Goal: Entertainment & Leisure: Consume media (video, audio)

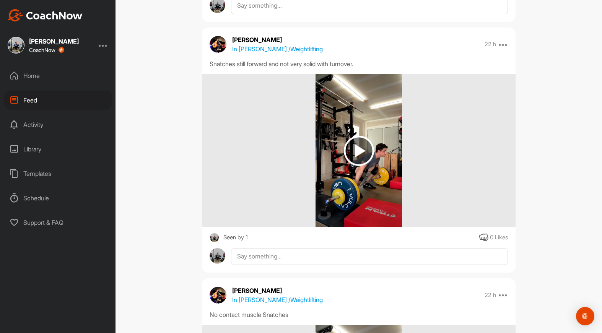
scroll to position [587, 0]
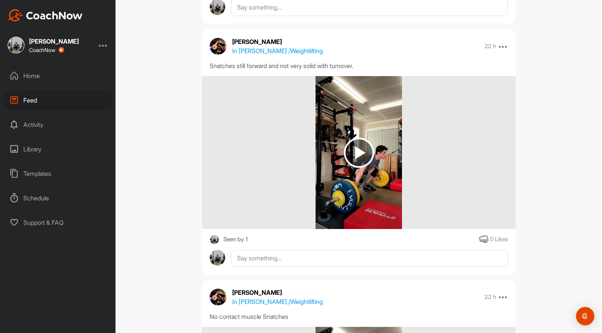
click at [368, 151] on img at bounding box center [359, 153] width 30 height 30
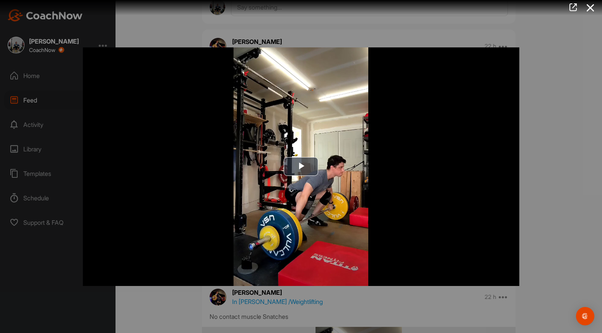
click at [368, 151] on img "Video Player" at bounding box center [301, 166] width 436 height 239
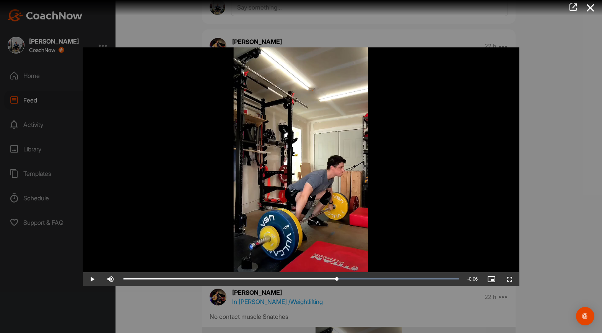
drag, startPoint x: 232, startPoint y: 276, endPoint x: 336, endPoint y: 270, distance: 105.0
drag, startPoint x: 383, startPoint y: 279, endPoint x: 351, endPoint y: 281, distance: 32.2
click at [351, 280] on div "Loaded : 100.00% 0:10 0:10" at bounding box center [290, 279] width 335 height 2
drag, startPoint x: 382, startPoint y: 278, endPoint x: 356, endPoint y: 281, distance: 25.9
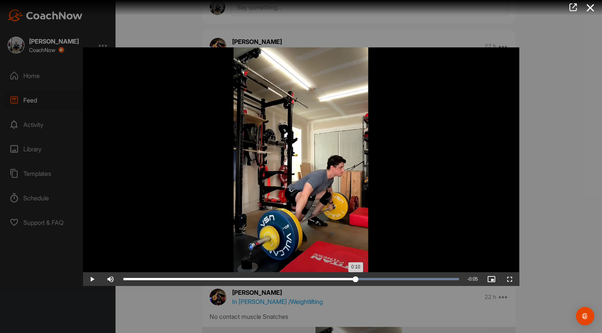
click at [356, 280] on div "Loaded : 100.00% 0:10 0:10" at bounding box center [290, 279] width 335 height 2
click at [542, 89] on div at bounding box center [301, 166] width 602 height 333
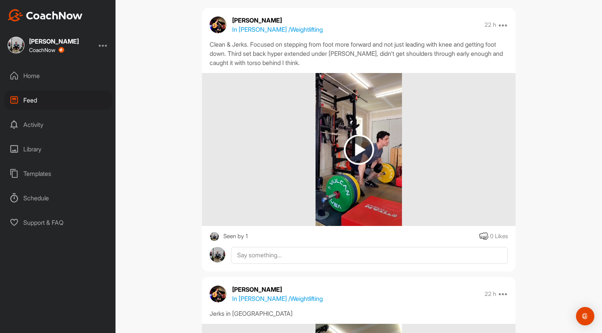
scroll to position [75, 0]
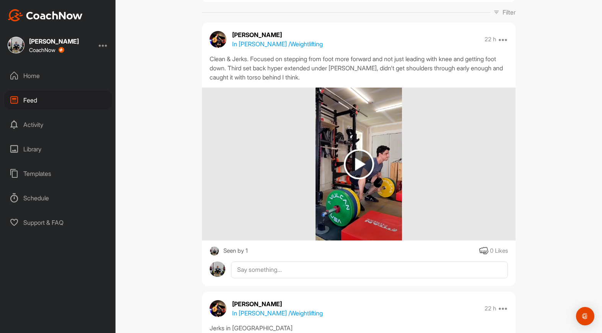
click at [342, 156] on img at bounding box center [358, 164] width 86 height 153
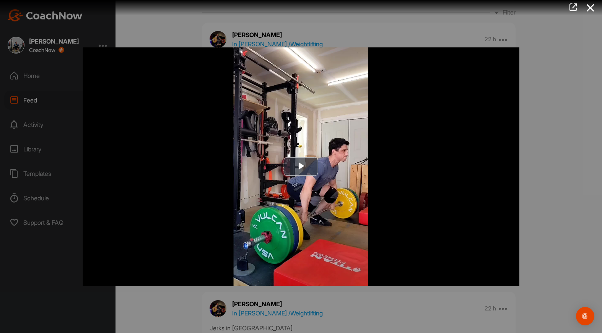
click at [342, 156] on img "Video Player" at bounding box center [301, 166] width 436 height 239
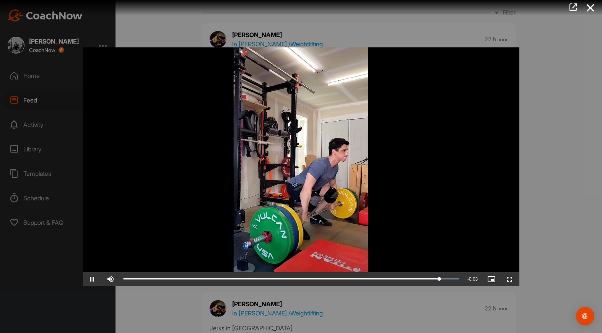
click at [554, 115] on div at bounding box center [301, 166] width 602 height 333
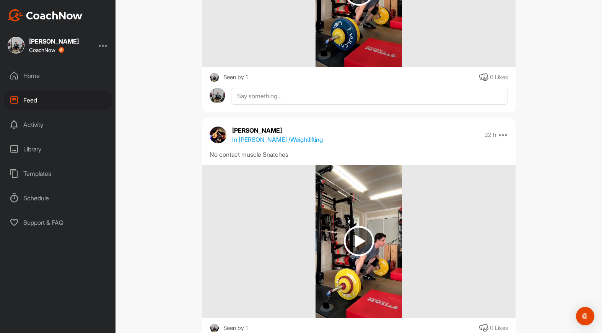
scroll to position [750, 0]
click at [368, 249] on img at bounding box center [359, 241] width 30 height 30
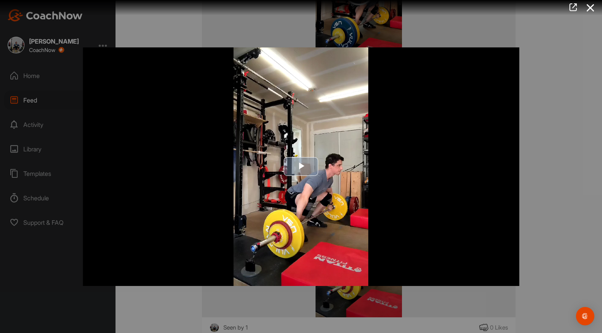
click at [367, 205] on img "Video Player" at bounding box center [301, 166] width 436 height 239
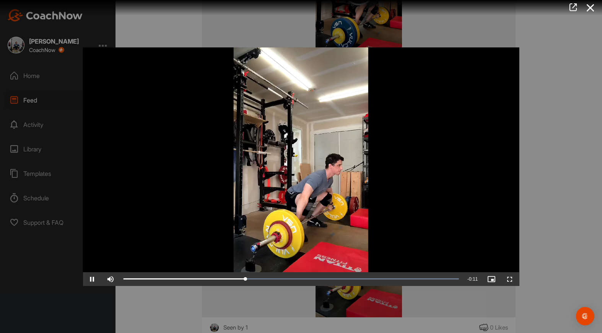
click at [469, 103] on video "Video Player" at bounding box center [301, 166] width 436 height 239
click at [555, 118] on div at bounding box center [301, 166] width 602 height 333
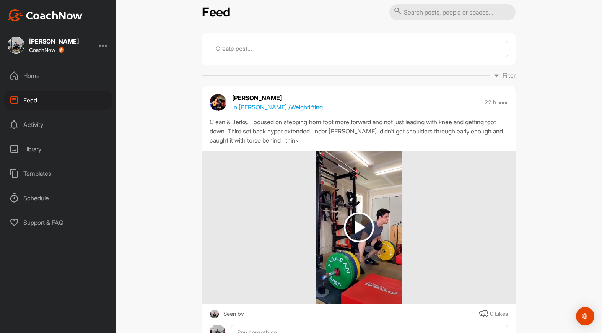
scroll to position [0, 0]
